Goal: Information Seeking & Learning: Learn about a topic

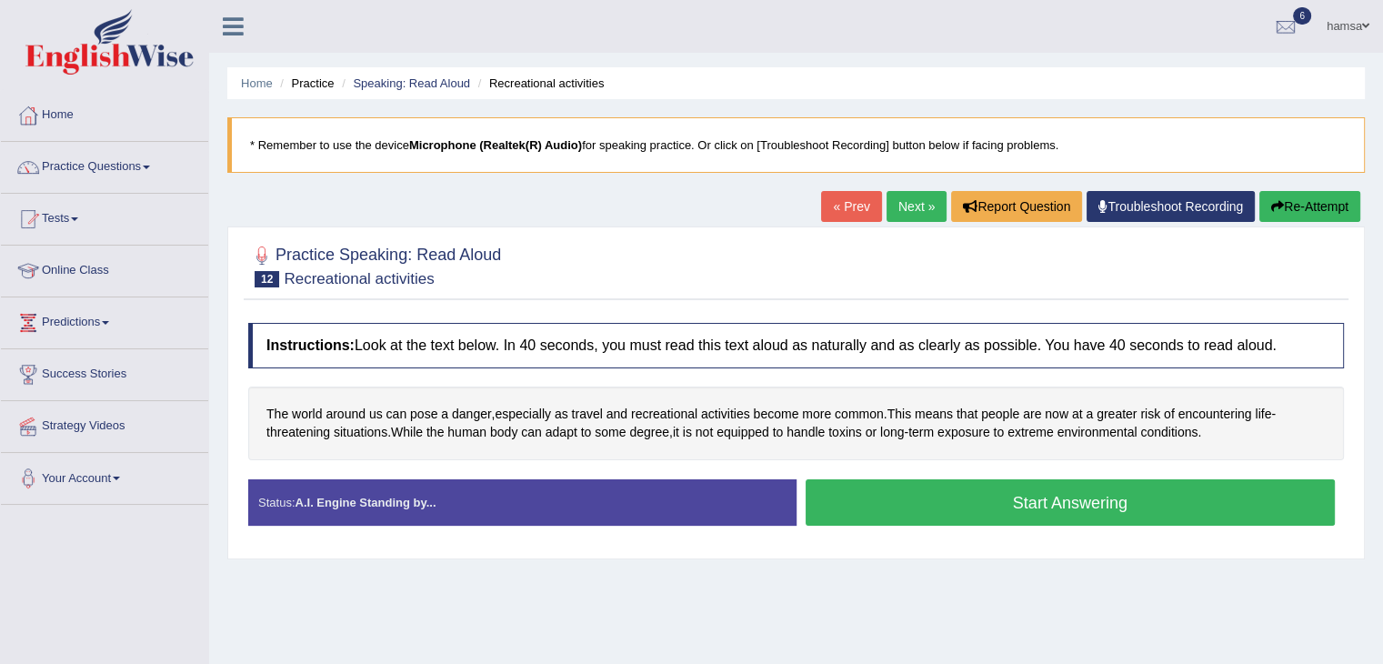
click at [1035, 507] on button "Start Answering" at bounding box center [1071, 502] width 530 height 46
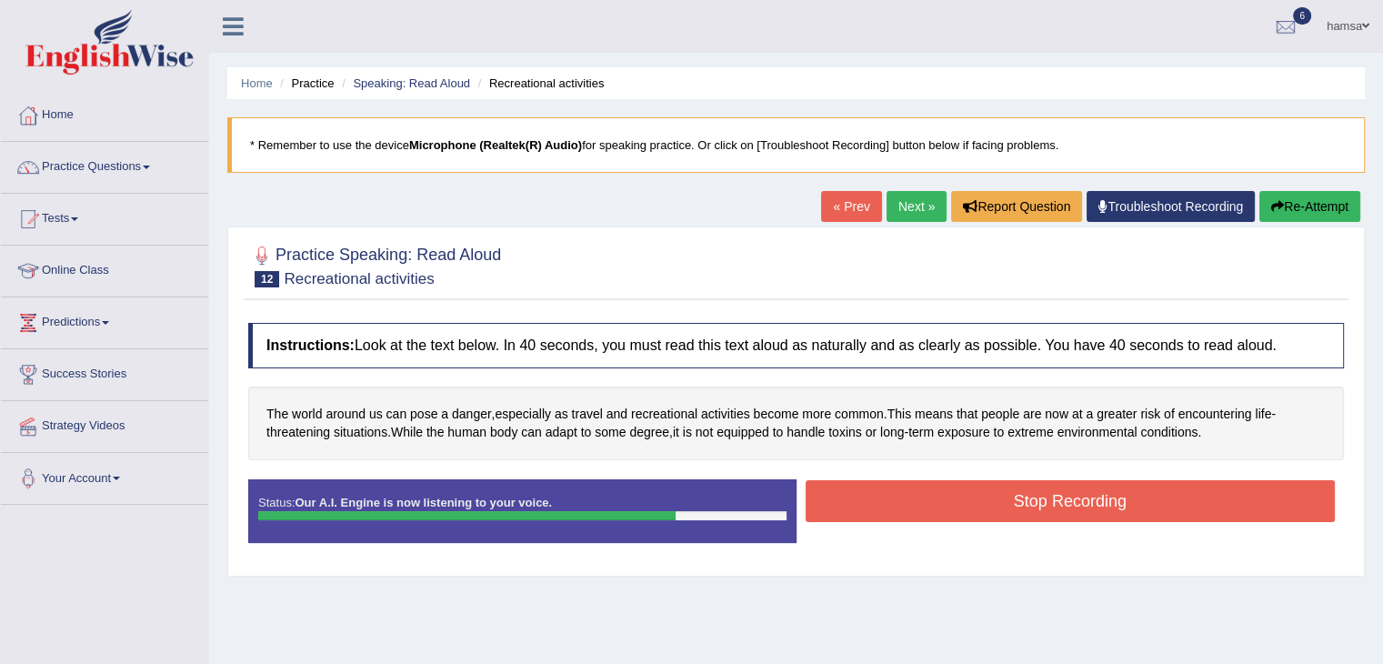
click at [1035, 507] on button "Stop Recording" at bounding box center [1071, 501] width 530 height 42
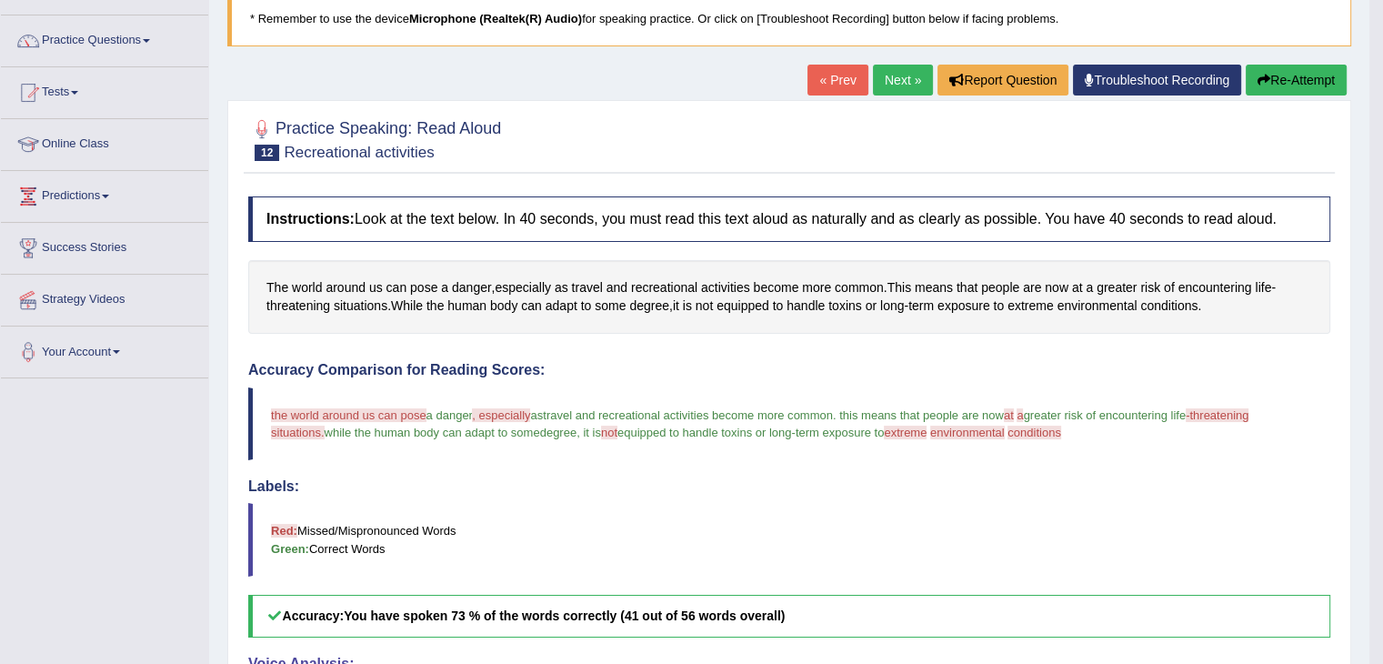
scroll to position [73, 0]
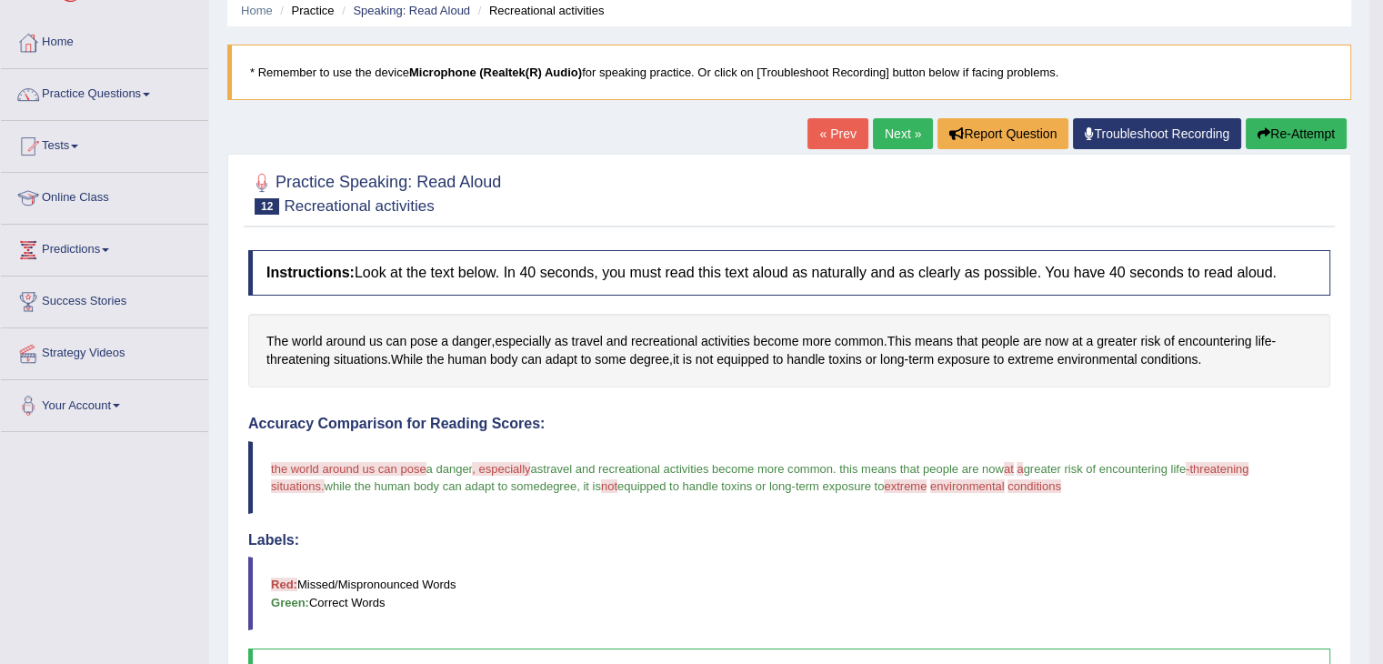
click at [1280, 136] on button "Re-Attempt" at bounding box center [1296, 133] width 101 height 31
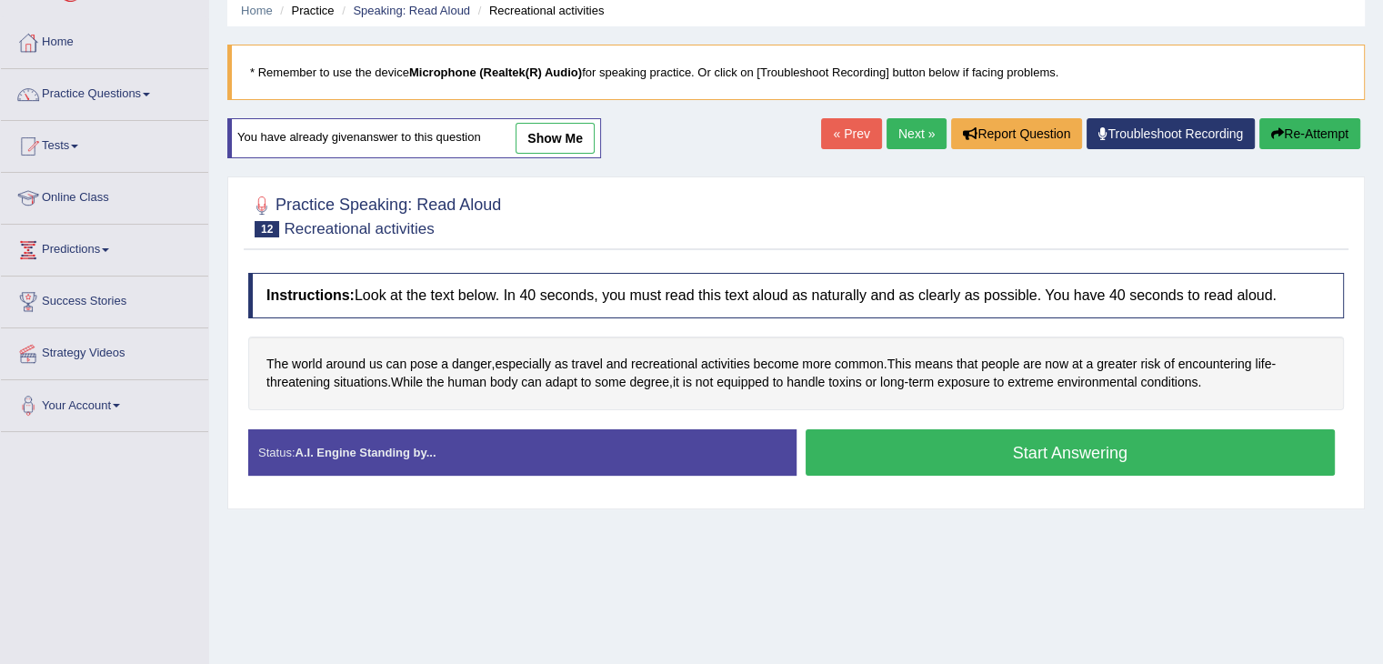
click at [1085, 454] on button "Start Answering" at bounding box center [1071, 452] width 530 height 46
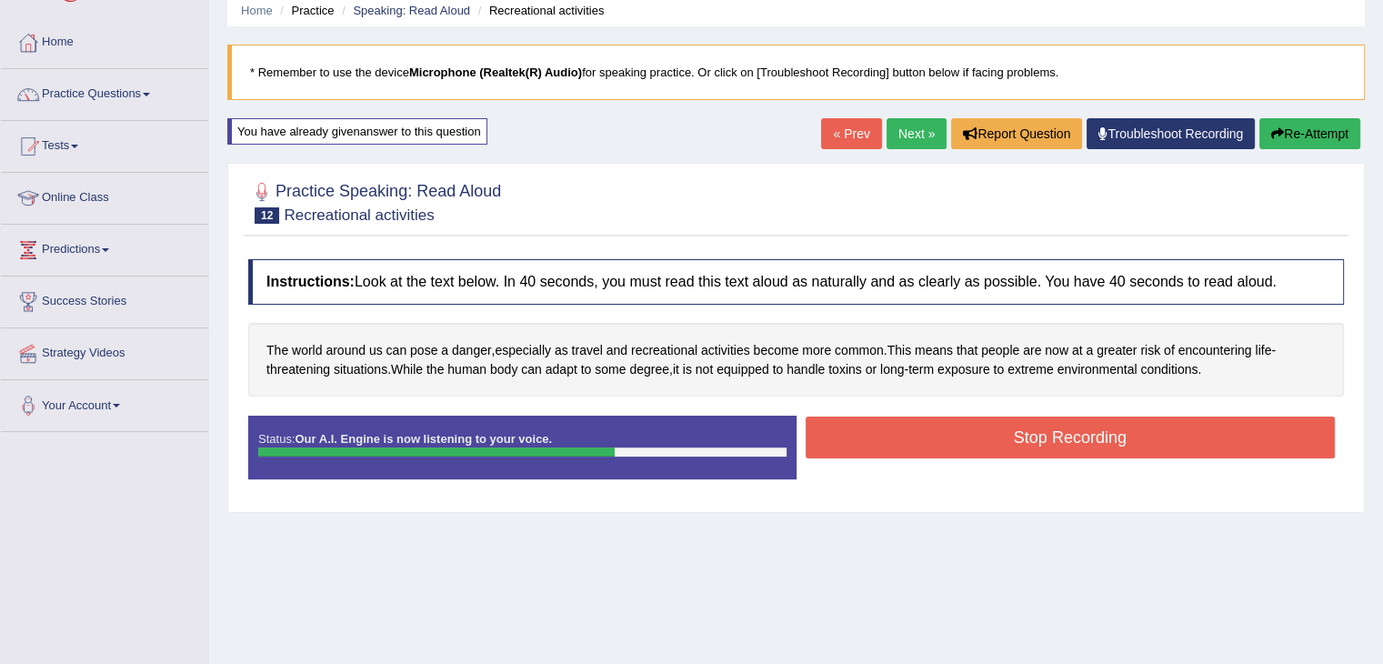
click at [1085, 454] on button "Stop Recording" at bounding box center [1071, 438] width 530 height 42
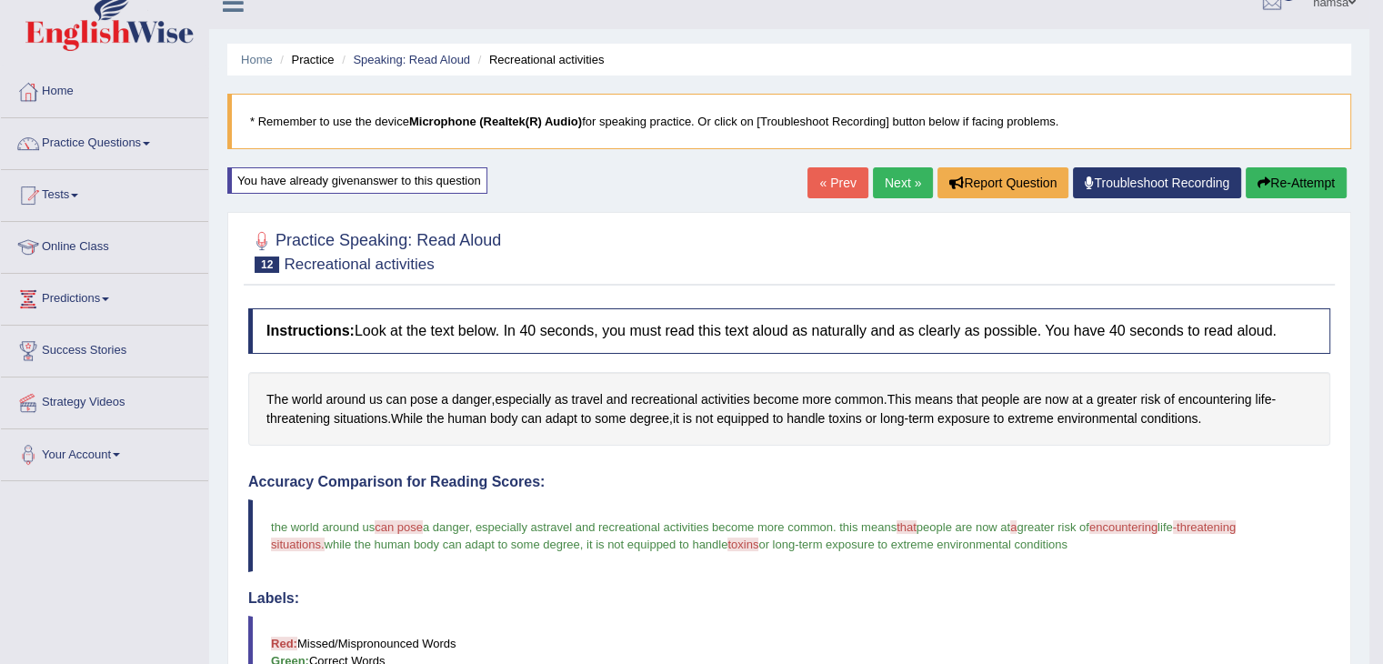
scroll to position [17, 0]
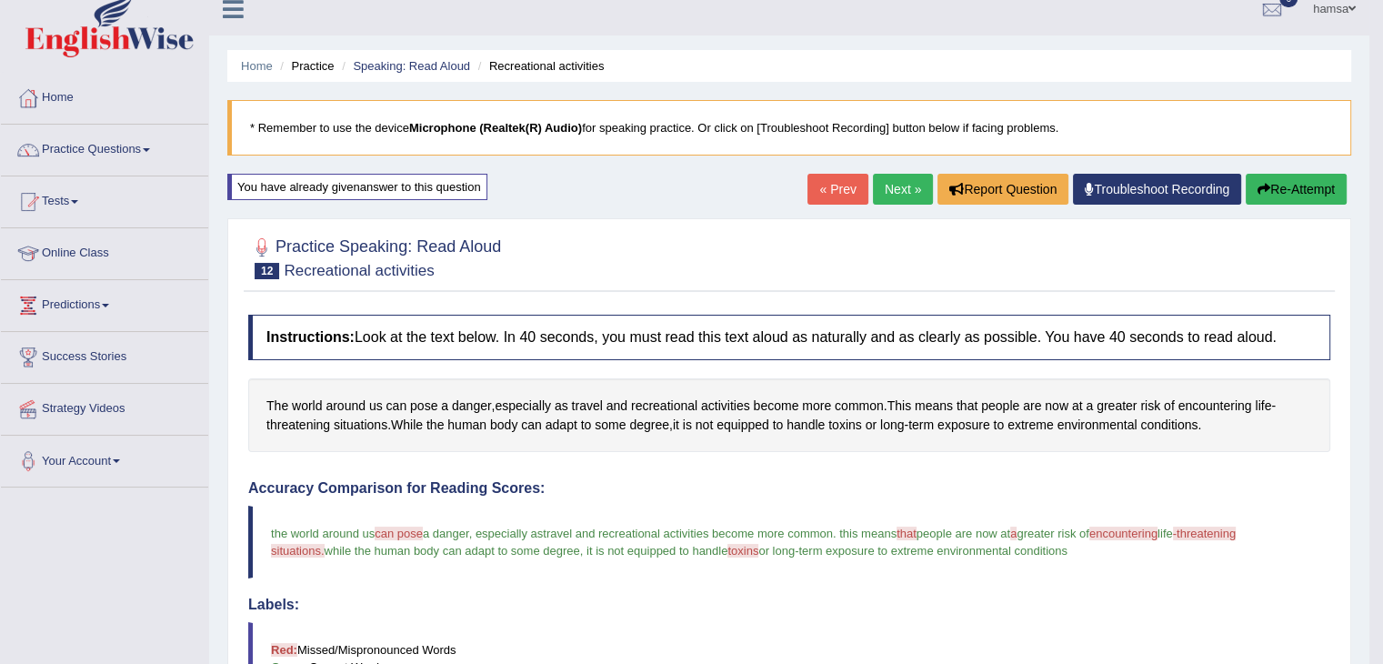
click at [909, 186] on link "Next »" at bounding box center [903, 189] width 60 height 31
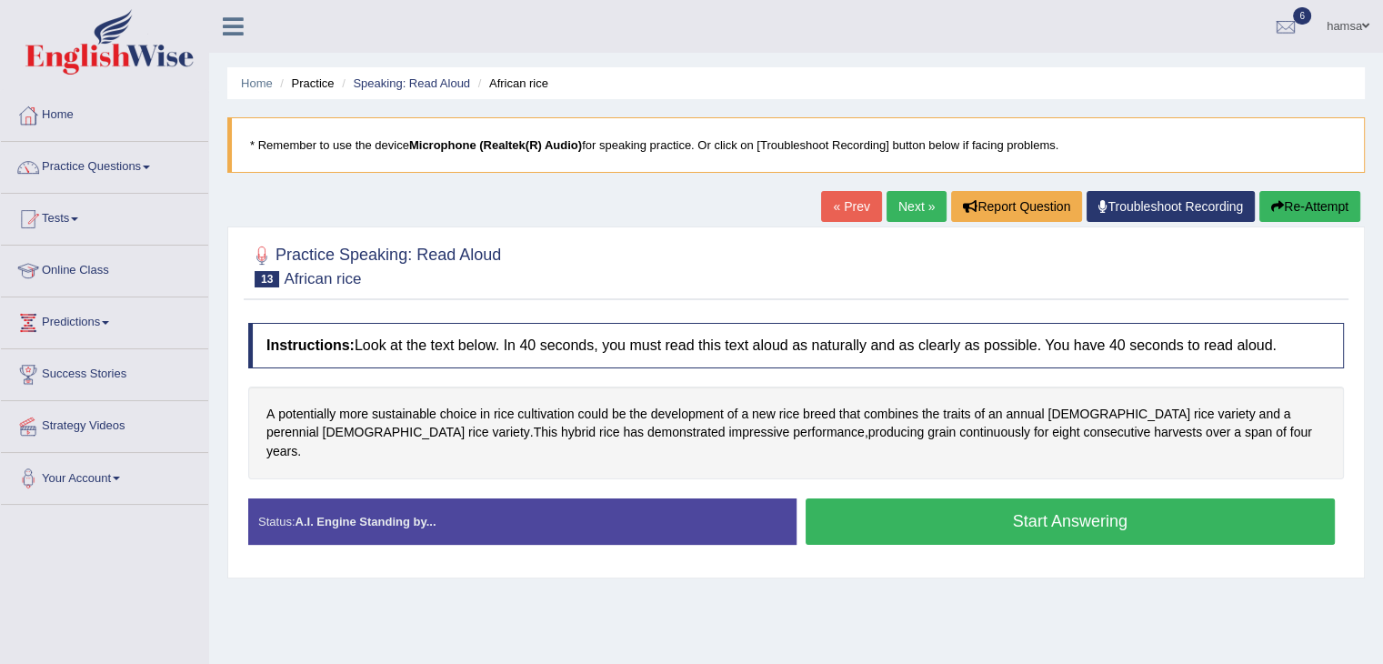
click at [1069, 504] on button "Start Answering" at bounding box center [1071, 521] width 530 height 46
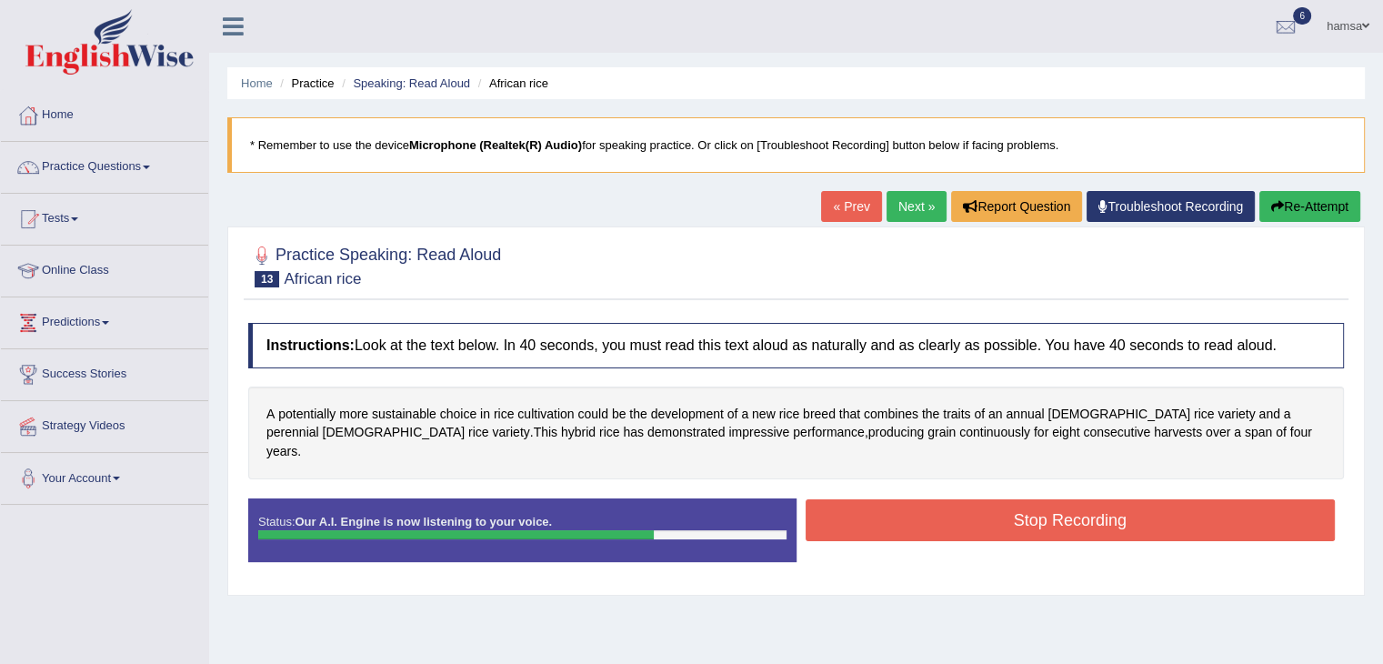
click at [1066, 499] on button "Stop Recording" at bounding box center [1071, 520] width 530 height 42
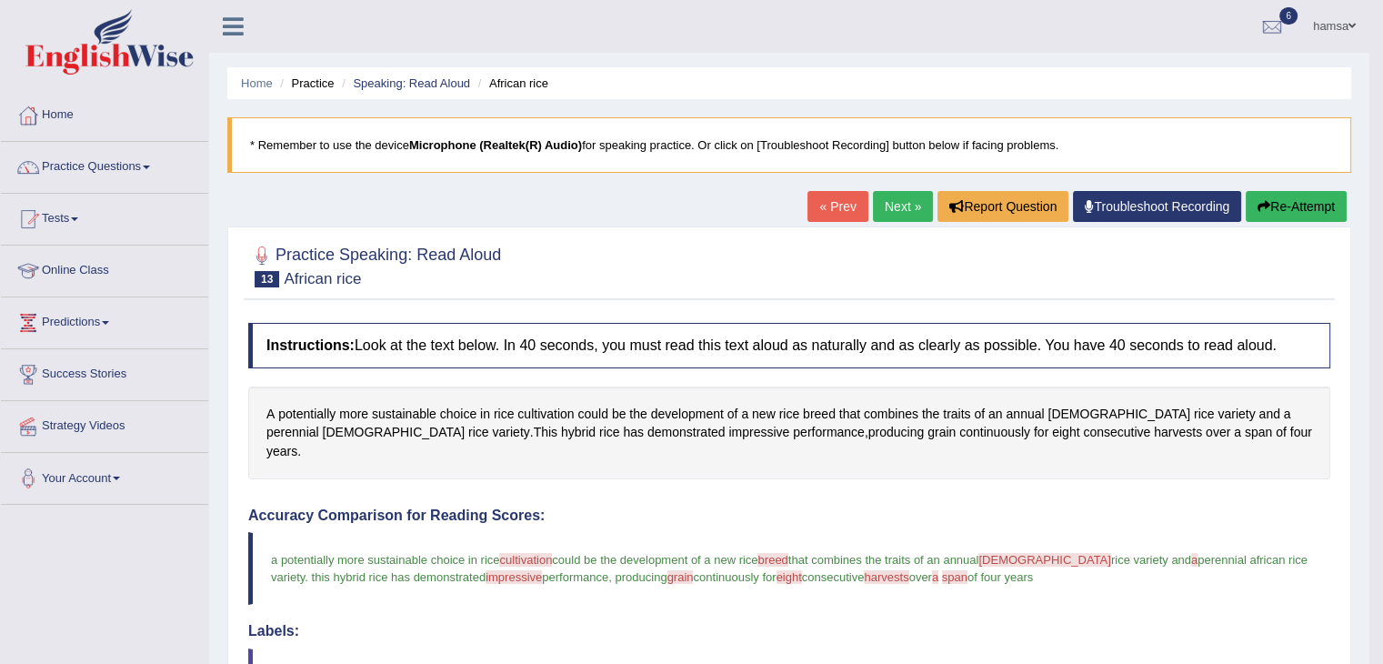
click at [889, 214] on link "Next »" at bounding box center [903, 206] width 60 height 31
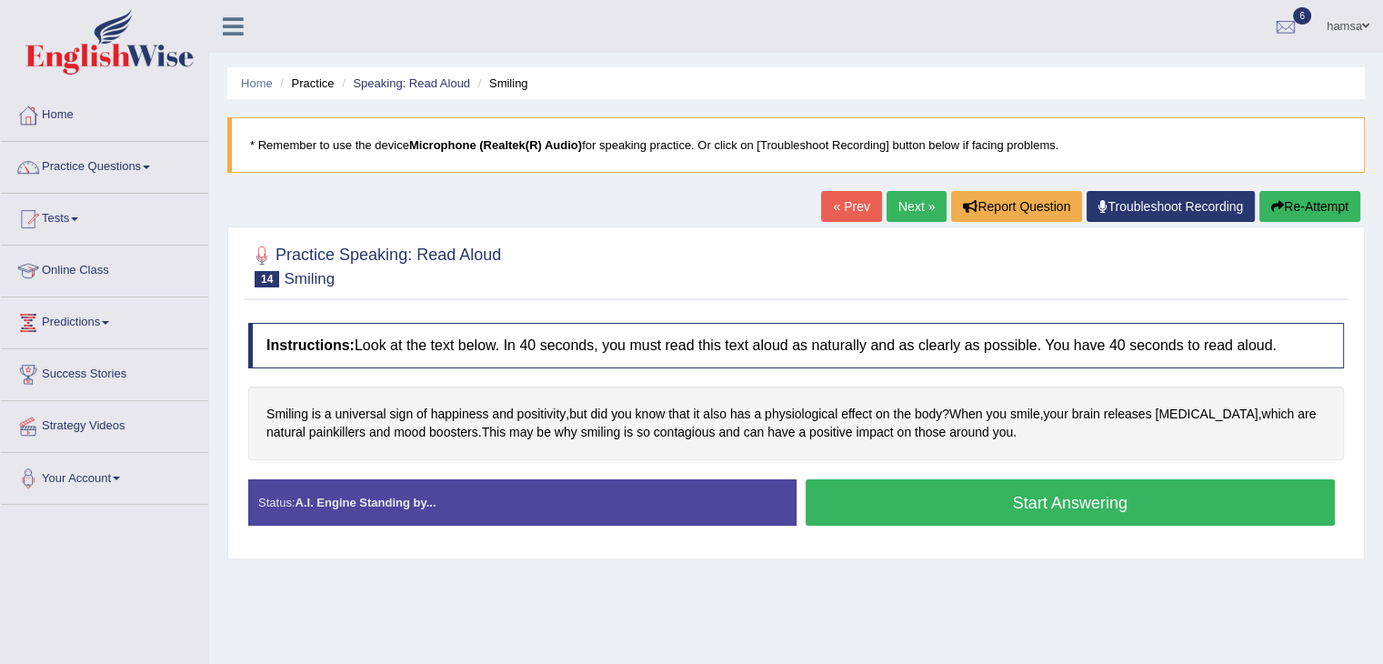
click at [969, 491] on button "Start Answering" at bounding box center [1071, 502] width 530 height 46
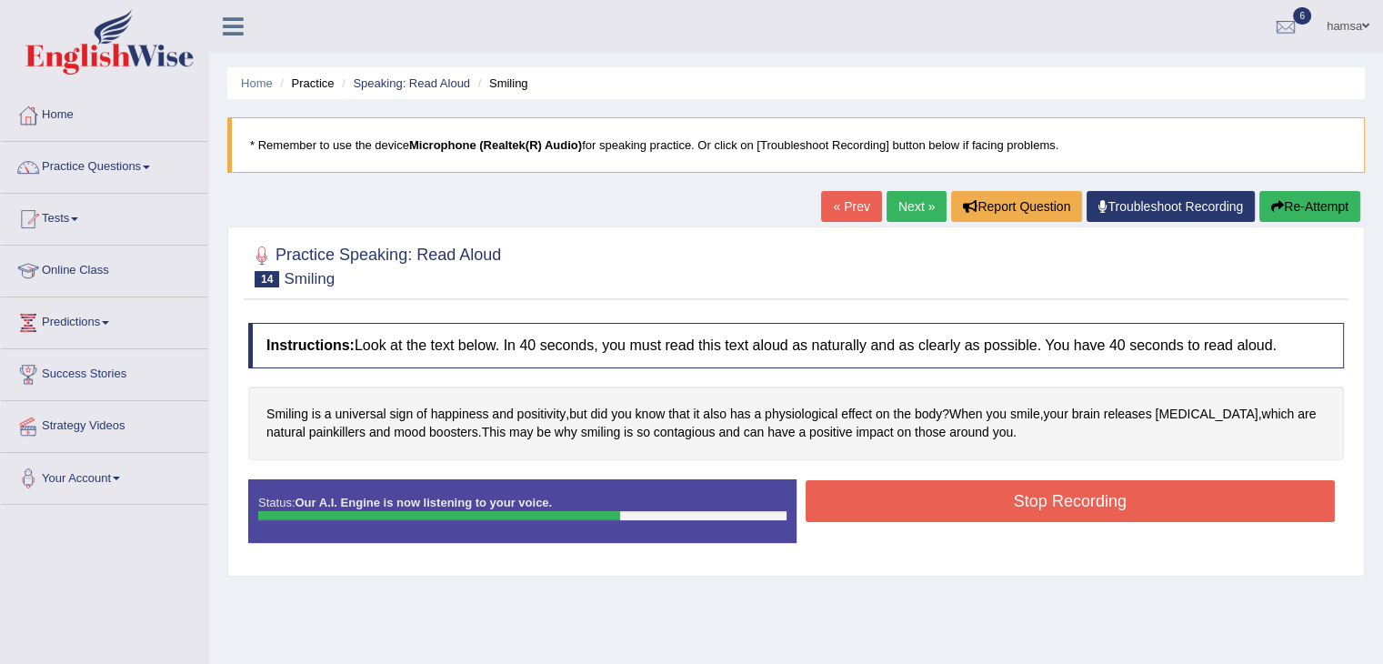
click at [1037, 506] on button "Stop Recording" at bounding box center [1071, 501] width 530 height 42
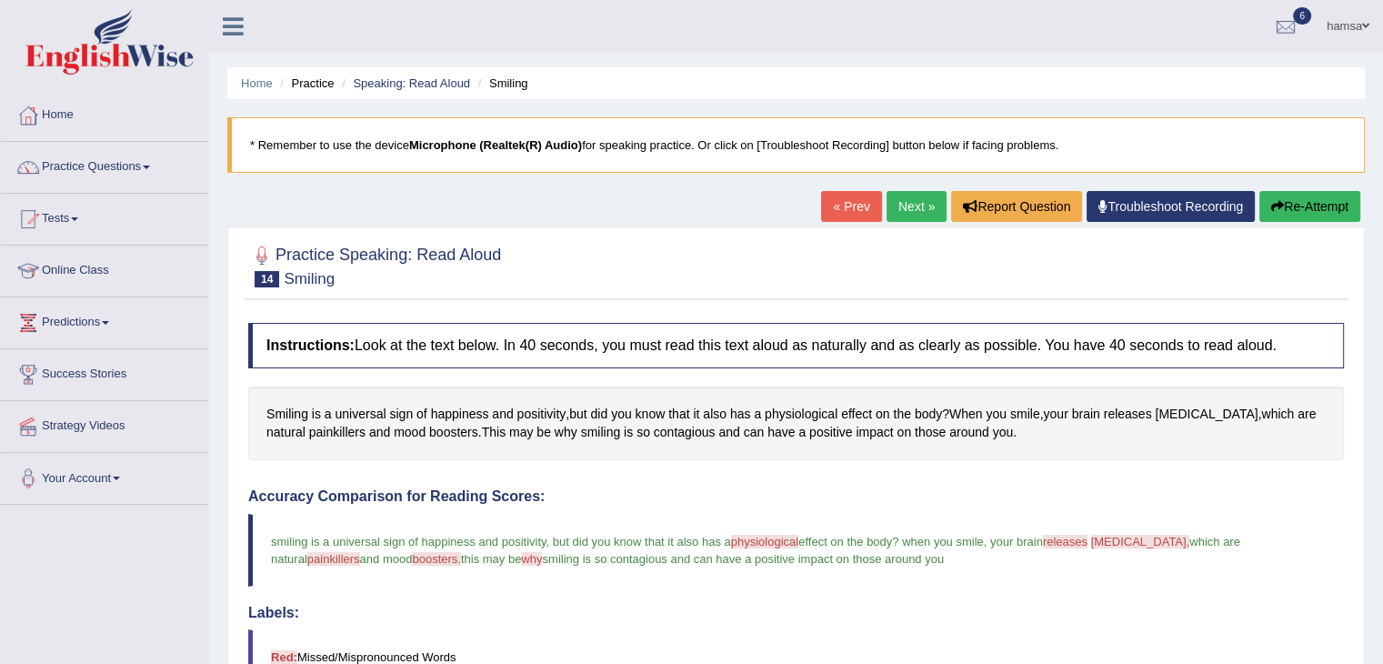
drag, startPoint x: 1390, startPoint y: 306, endPoint x: 1396, endPoint y: 477, distance: 172.0
click at [1382, 477] on html "Toggle navigation Home Practice Questions Speaking Practice Read Aloud Repeat S…" at bounding box center [691, 332] width 1383 height 664
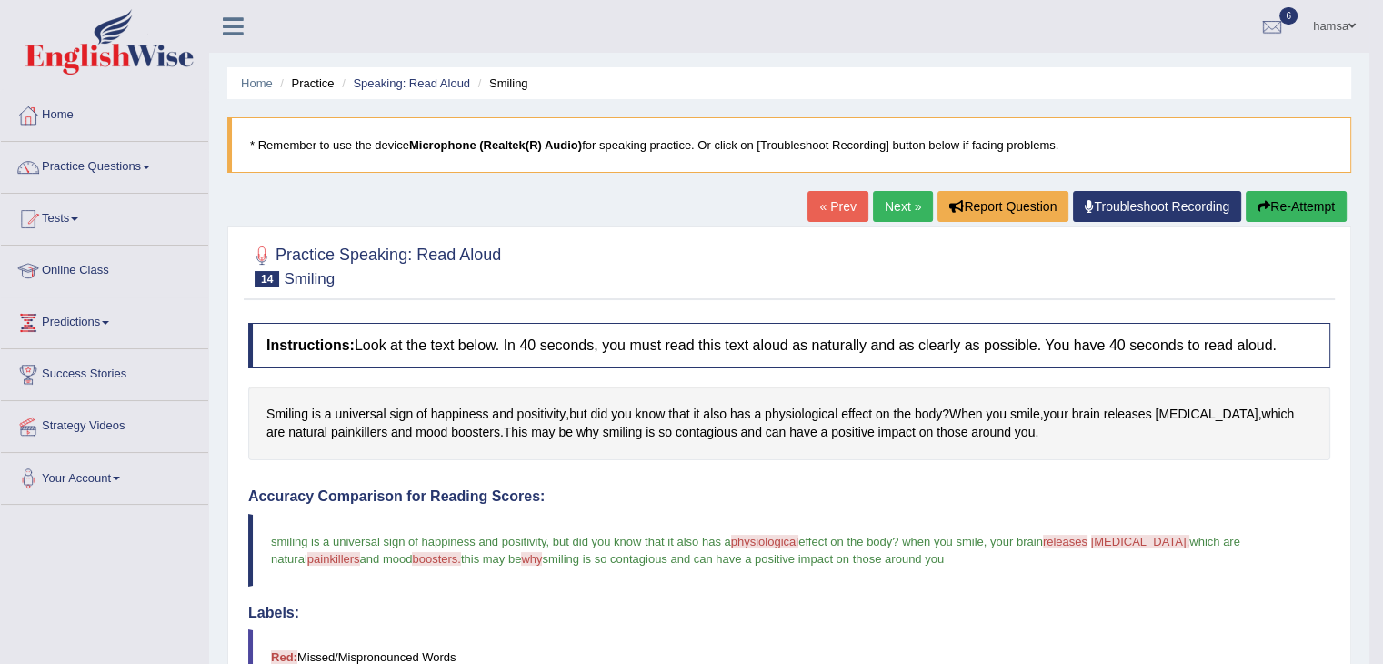
click at [888, 203] on link "Next »" at bounding box center [903, 206] width 60 height 31
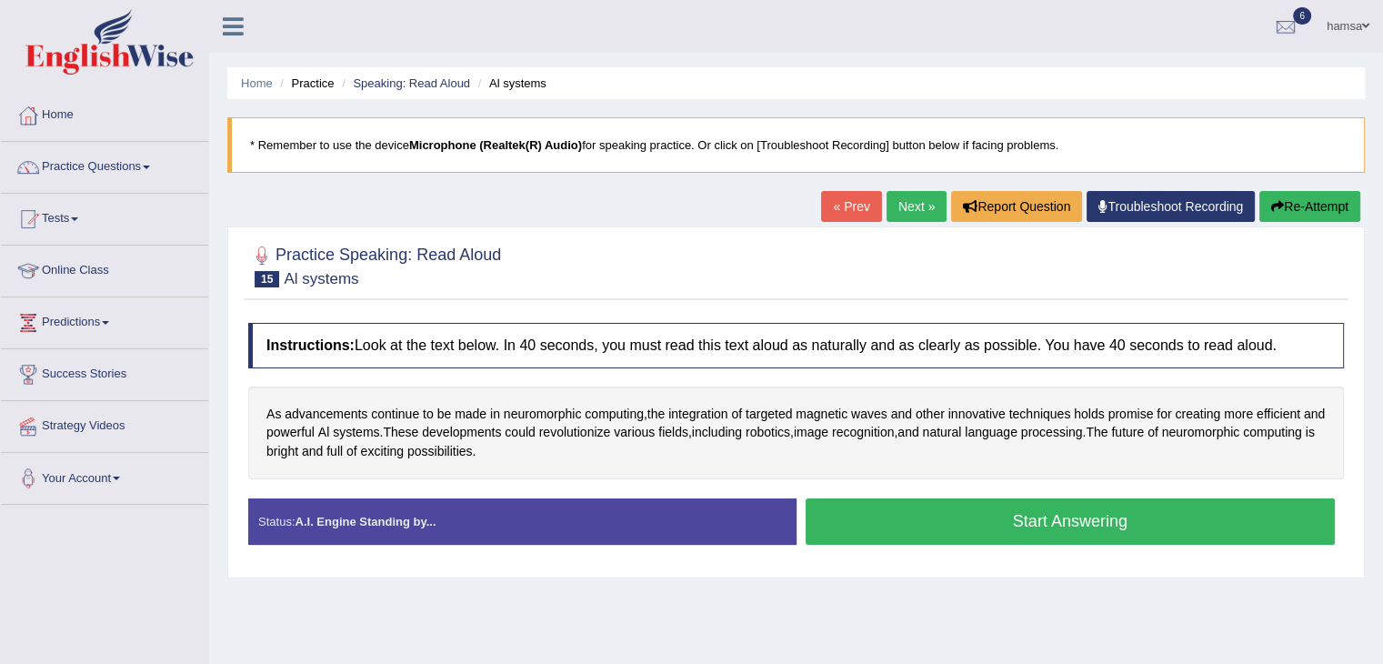
click at [941, 543] on div "Start Answering" at bounding box center [1071, 523] width 548 height 51
click at [966, 524] on button "Start Answering" at bounding box center [1071, 521] width 530 height 46
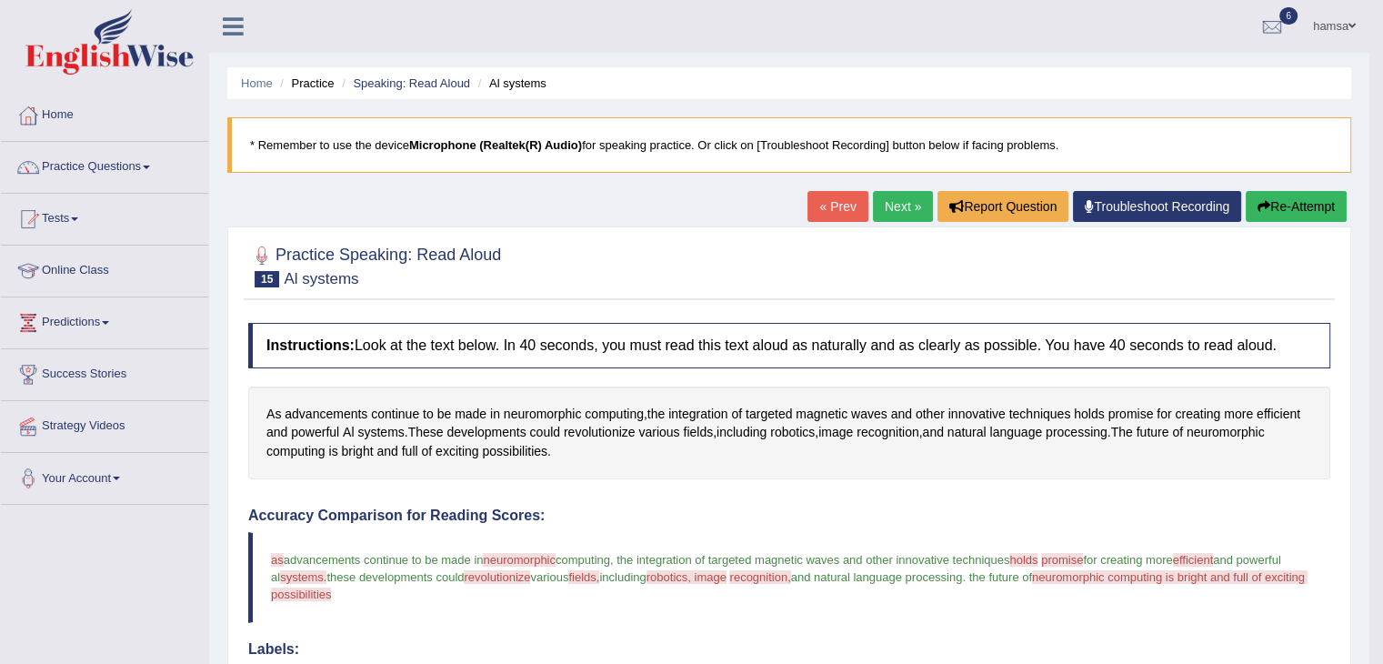
click at [895, 209] on link "Next »" at bounding box center [903, 206] width 60 height 31
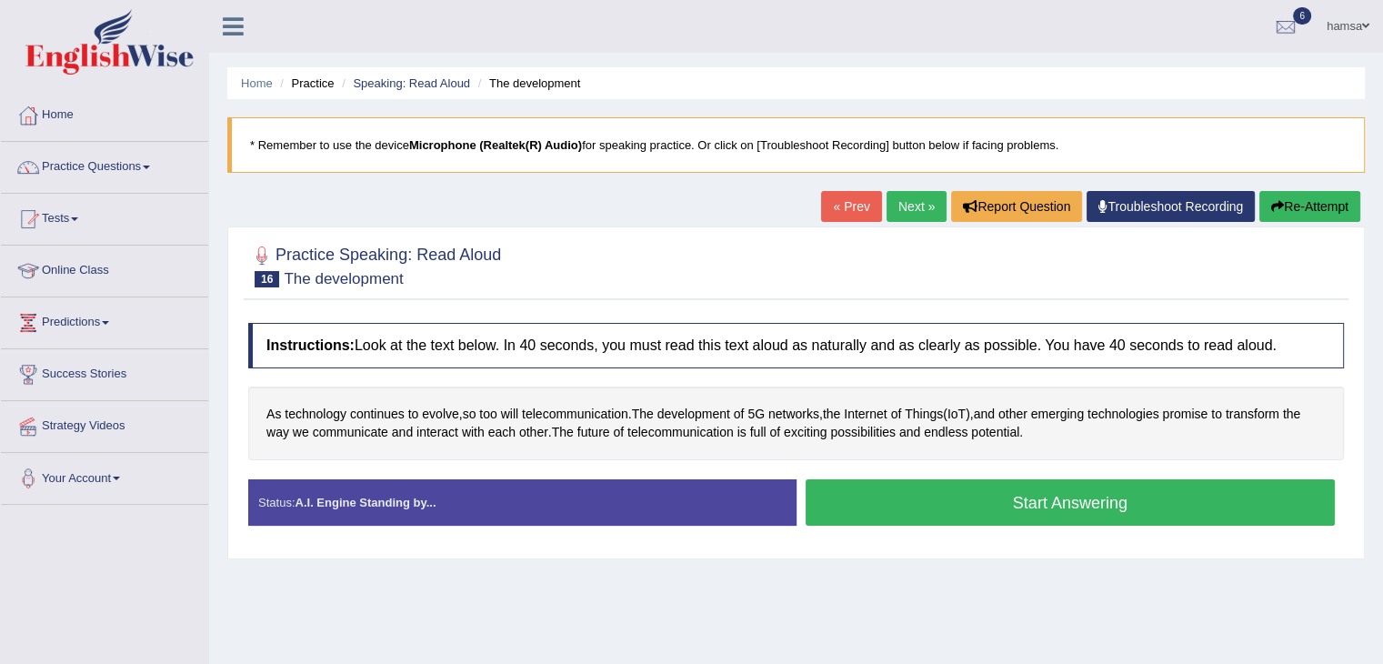
click at [857, 98] on ul "Home Practice Speaking: Read Aloud The development" at bounding box center [796, 83] width 1138 height 32
click at [942, 503] on button "Start Answering" at bounding box center [1071, 502] width 530 height 46
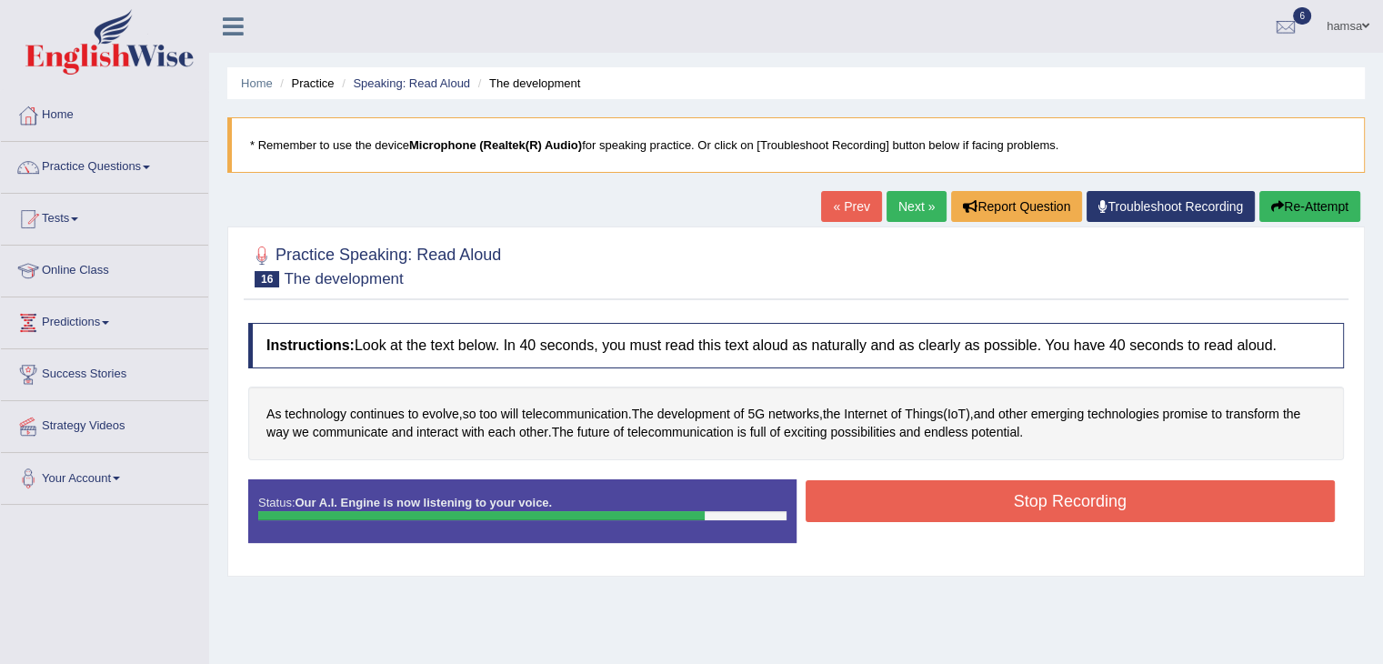
click at [1034, 502] on button "Stop Recording" at bounding box center [1071, 501] width 530 height 42
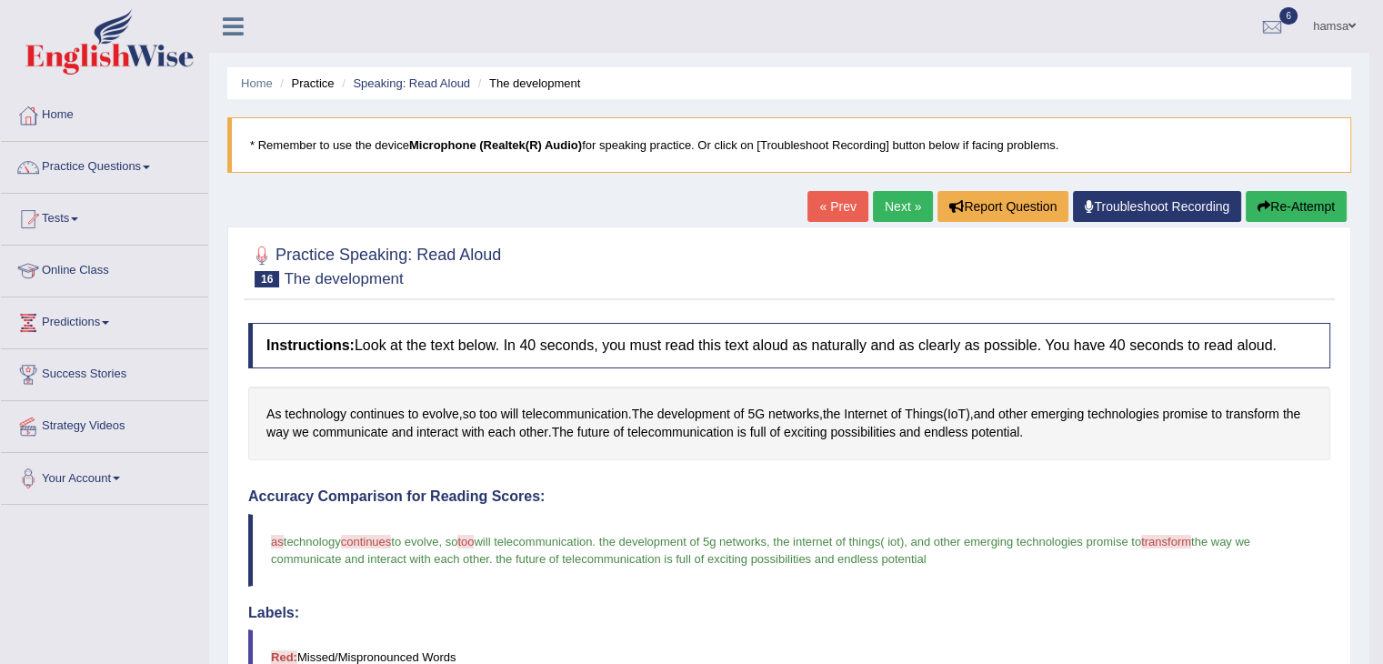
click at [896, 208] on link "Next »" at bounding box center [903, 206] width 60 height 31
